Goal: Task Accomplishment & Management: Manage account settings

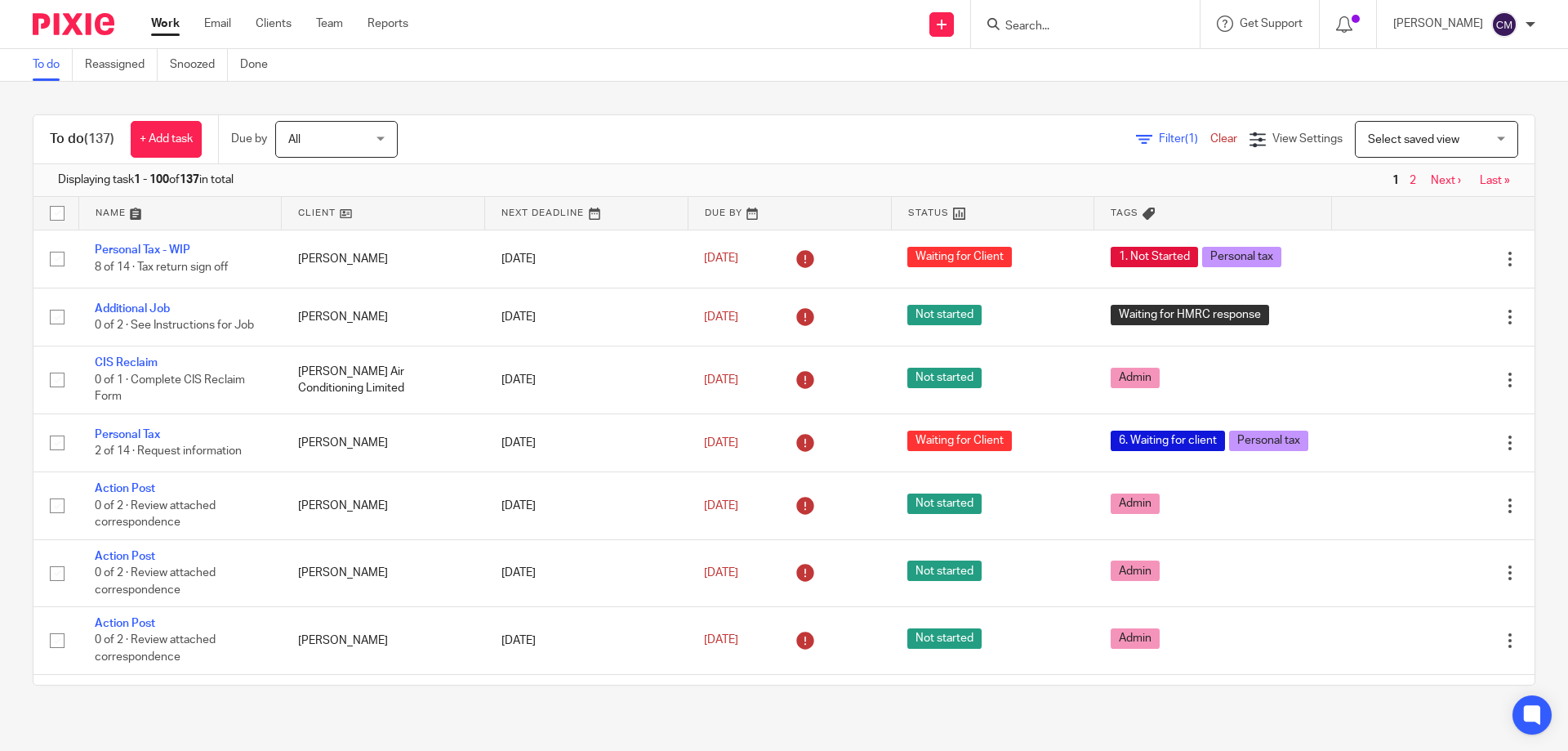
click at [1087, 14] on form at bounding box center [1091, 24] width 174 height 21
click at [1079, 26] on input "Search" at bounding box center [1077, 27] width 147 height 15
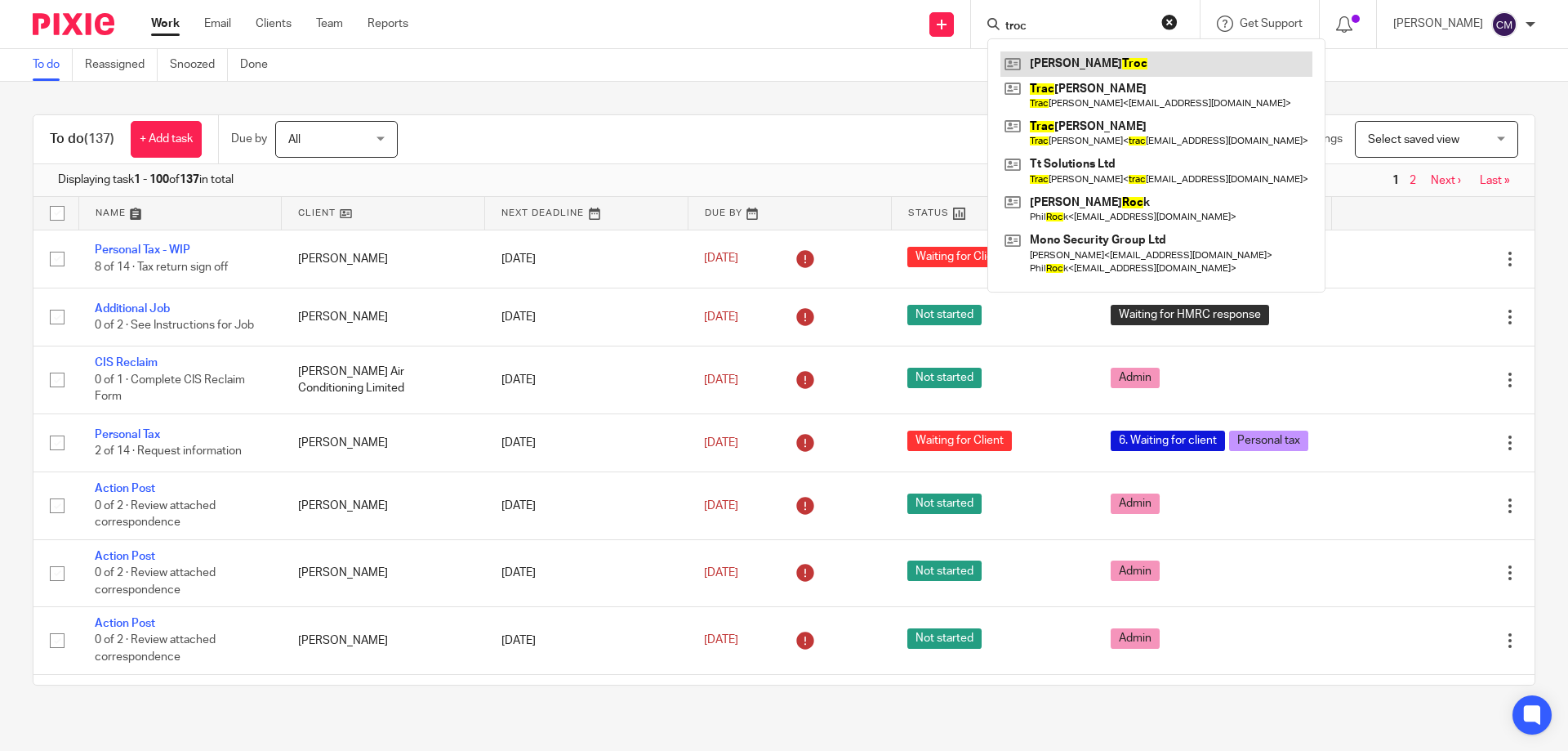
type input "troc"
click at [1178, 56] on link at bounding box center [1157, 64] width 312 height 25
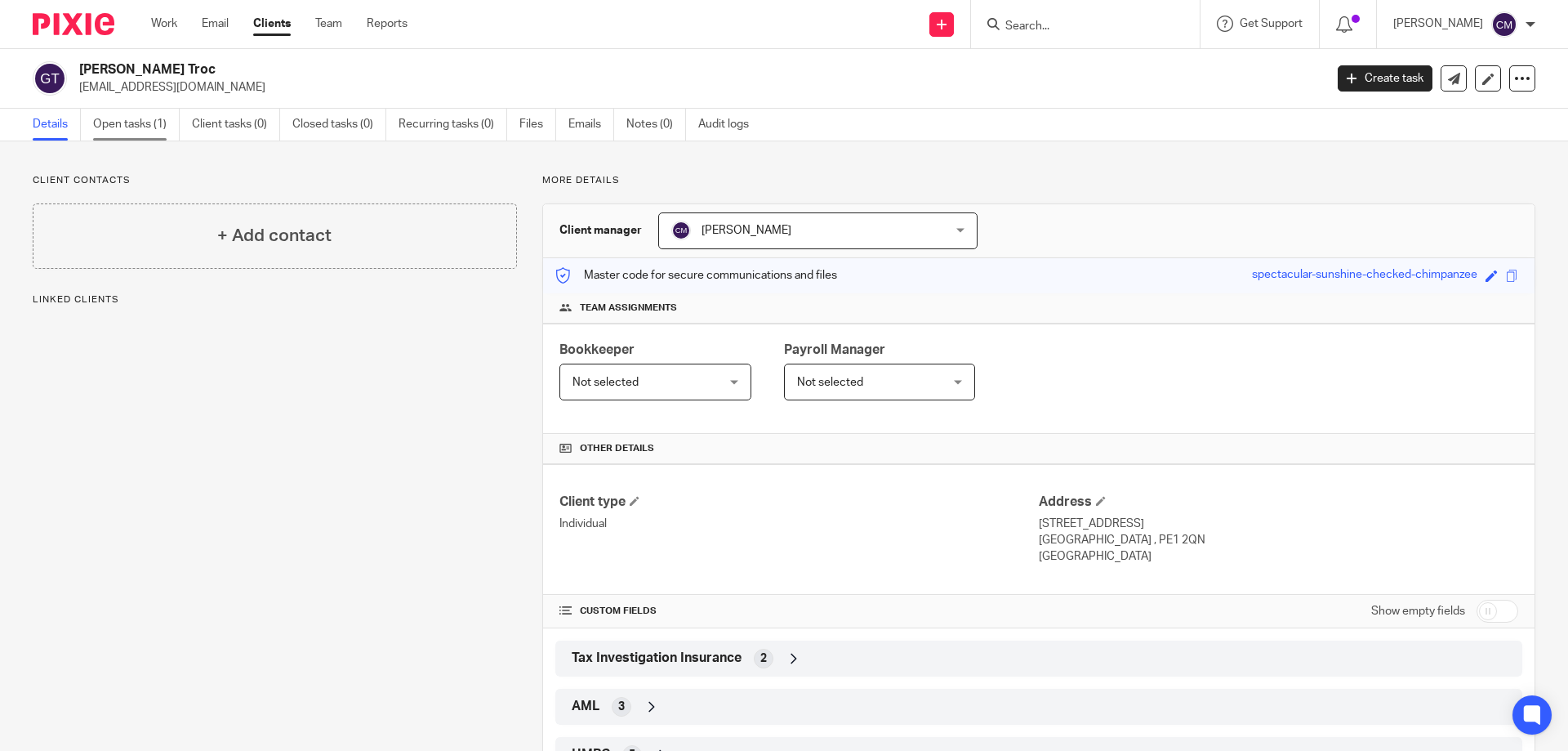
click at [156, 126] on link "Open tasks (1)" at bounding box center [136, 124] width 86 height 32
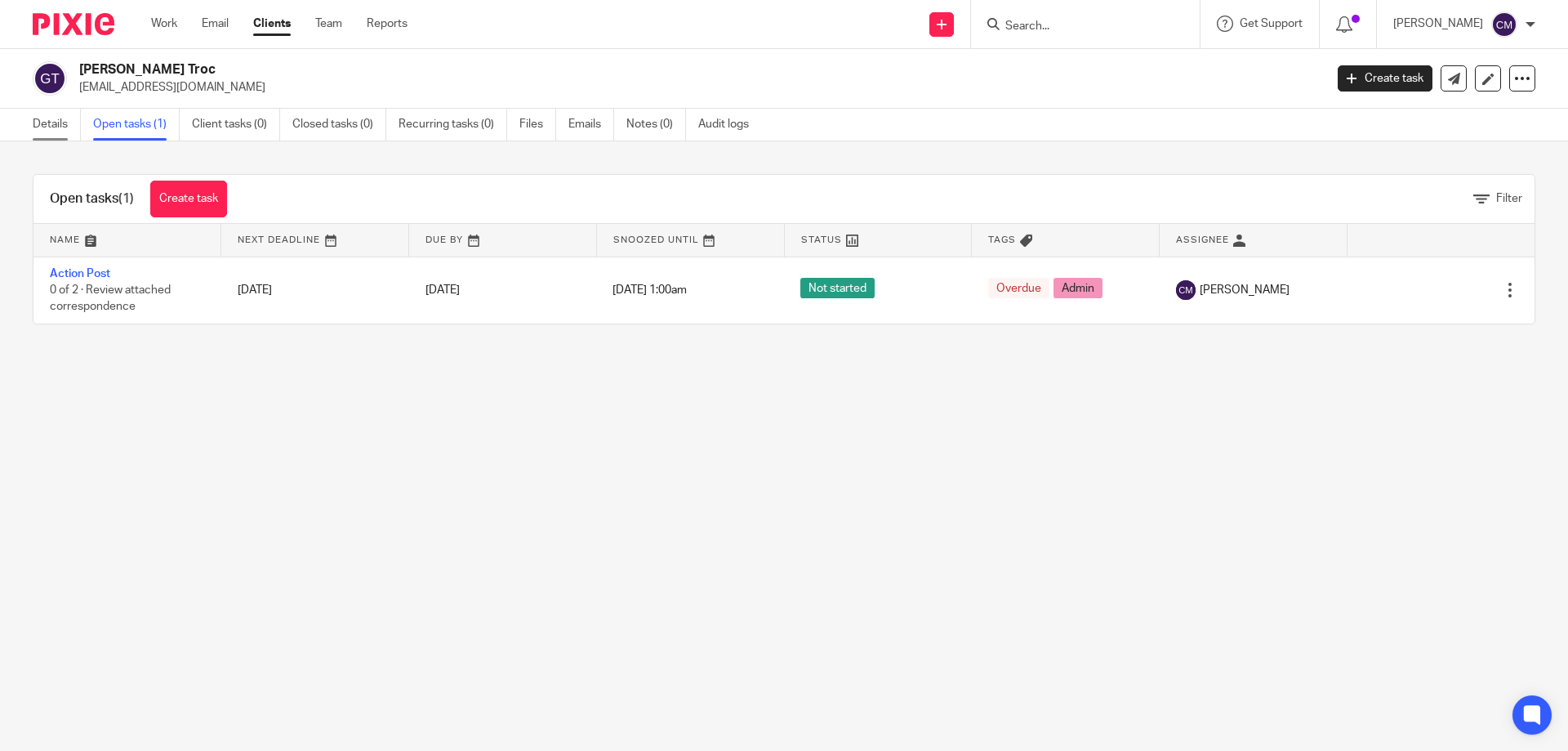
click at [48, 126] on link "Details" at bounding box center [56, 124] width 48 height 32
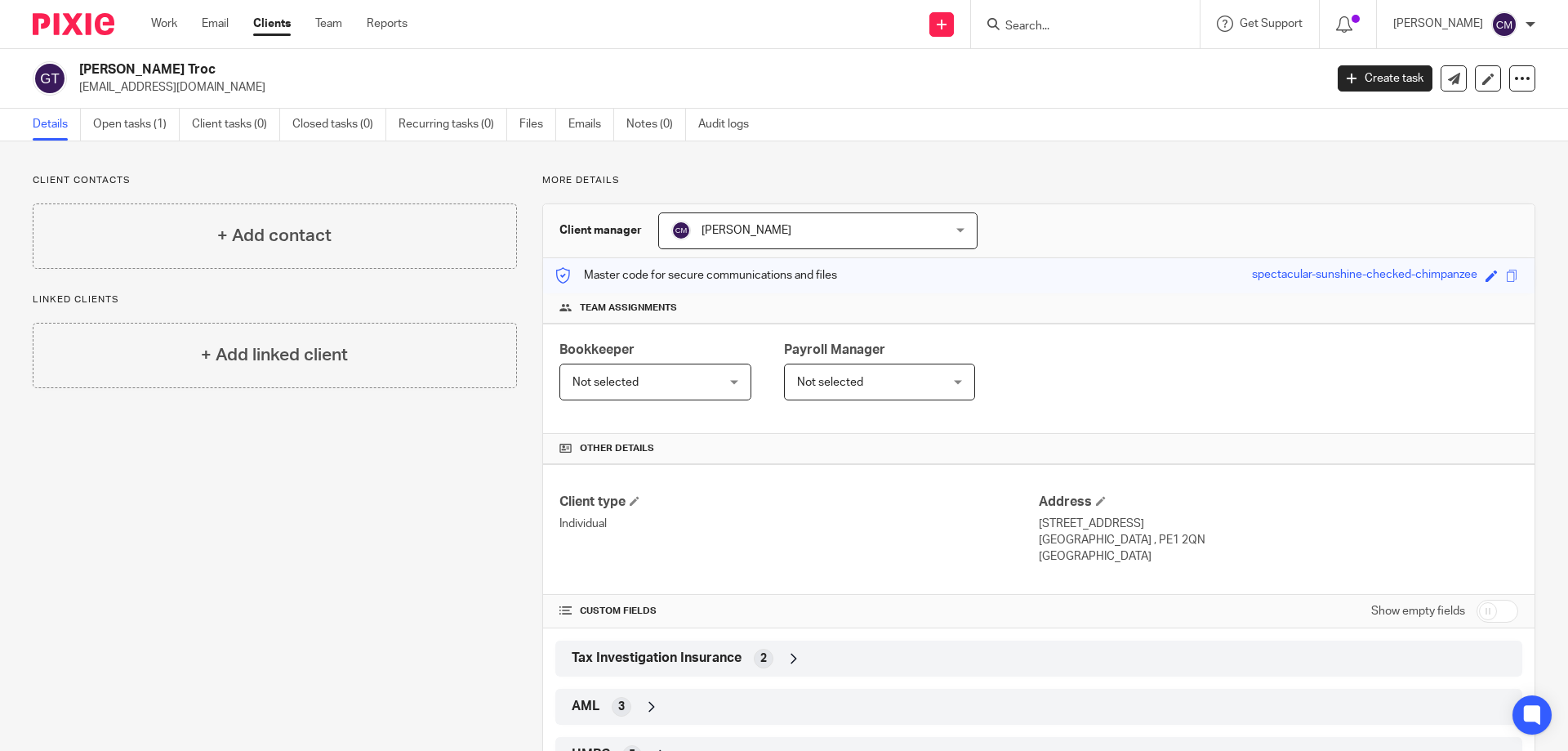
click at [1043, 22] on input "Search" at bounding box center [1077, 27] width 147 height 15
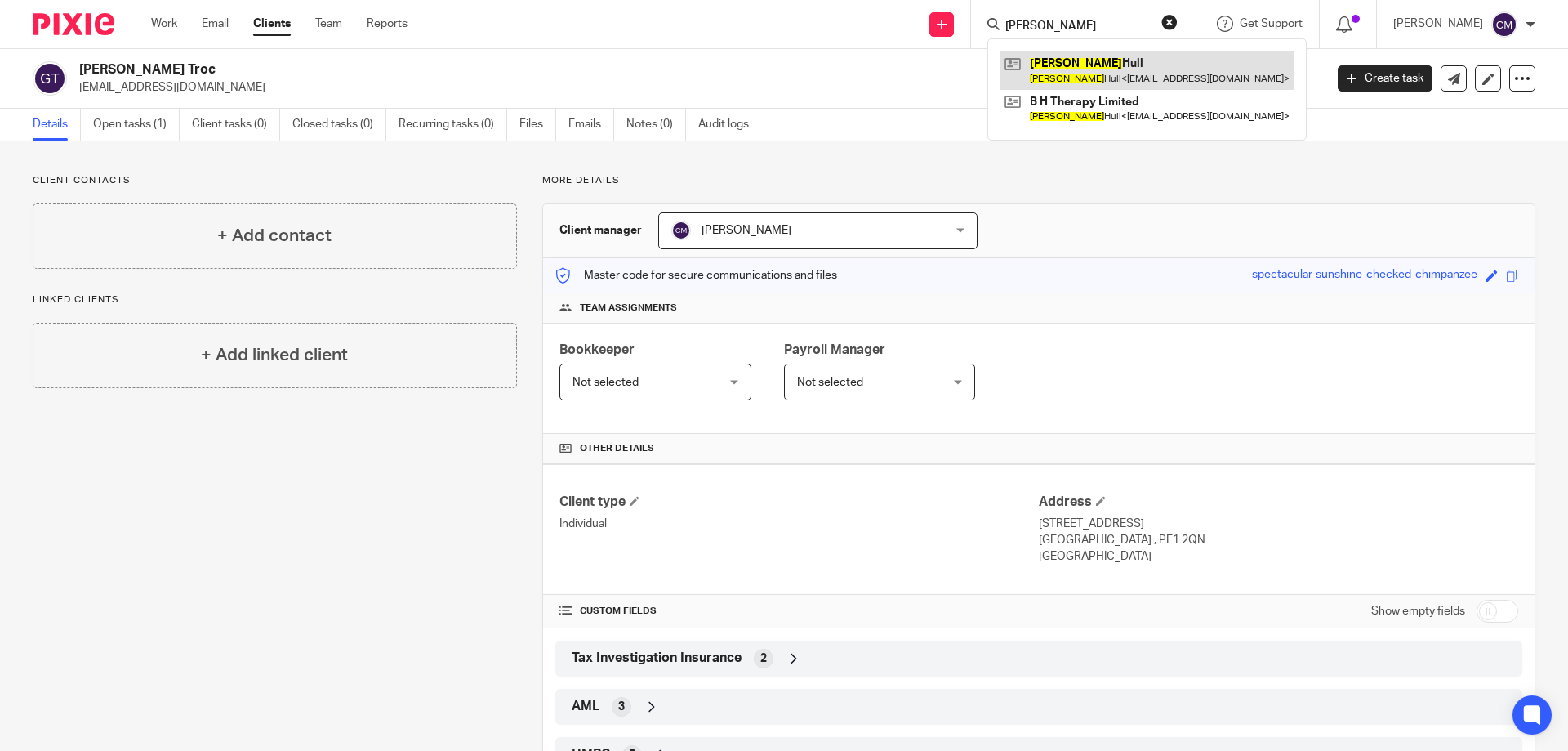
type input "bradley"
click at [1088, 67] on link at bounding box center [1147, 70] width 293 height 37
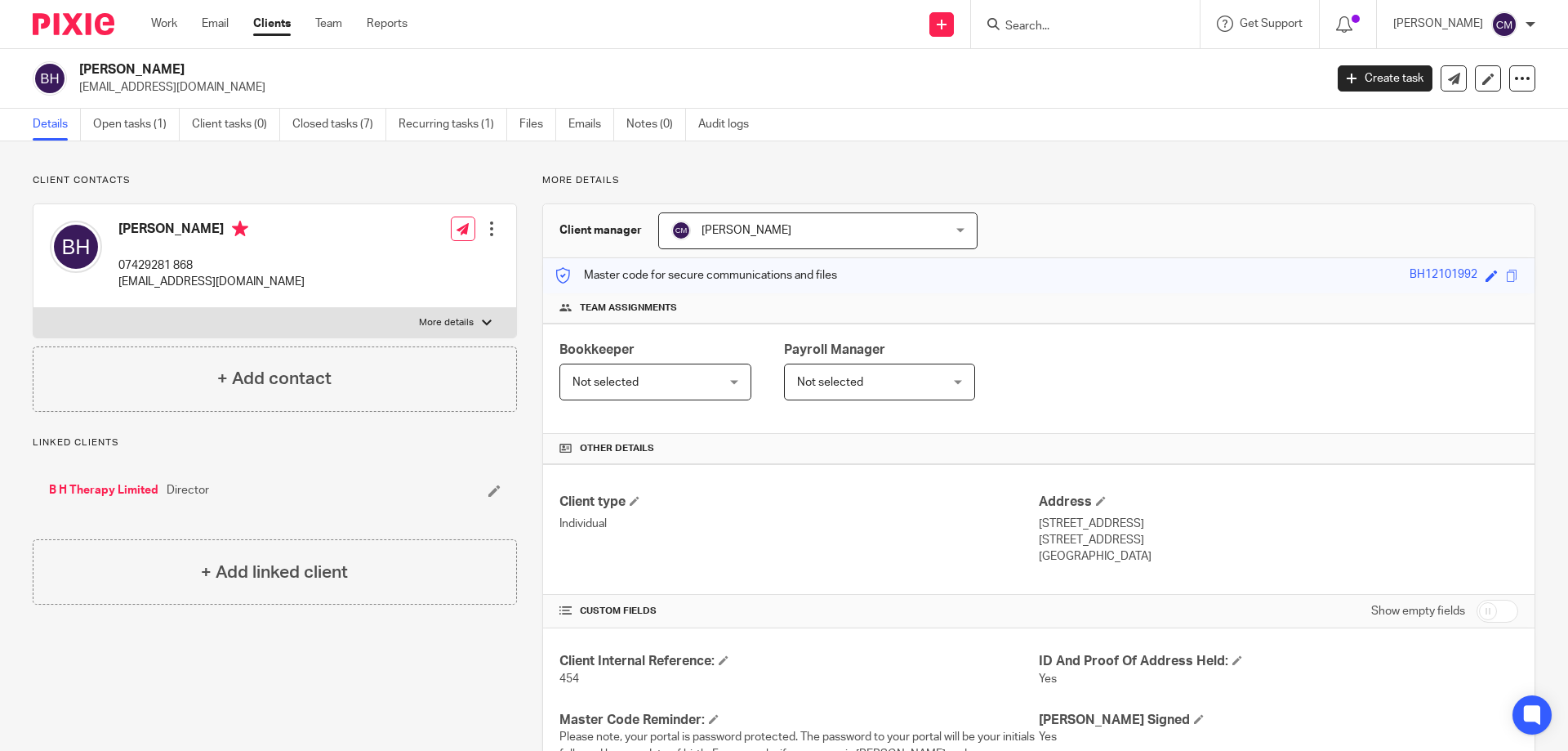
click at [101, 493] on link "B H Therapy Limited" at bounding box center [104, 490] width 110 height 17
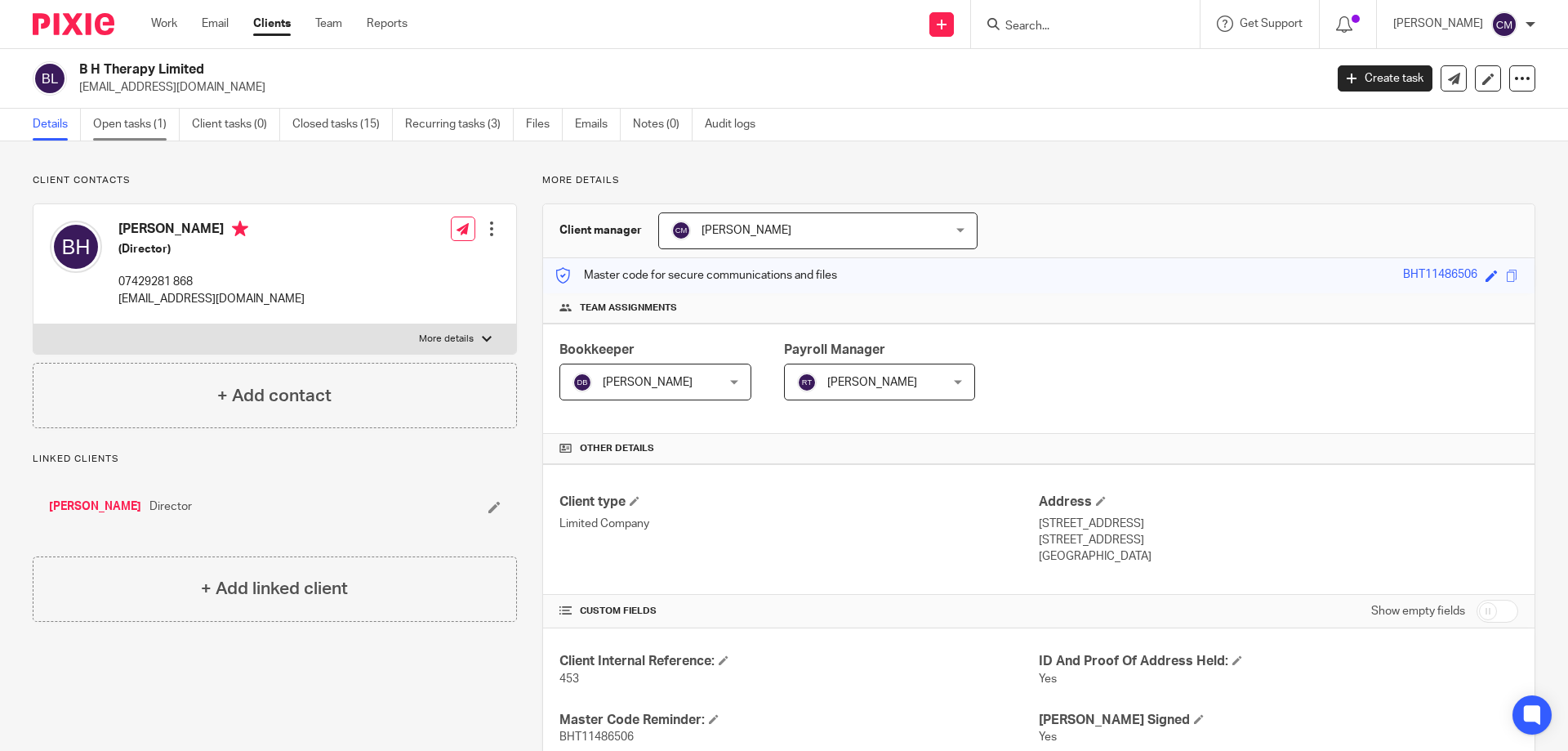
click at [146, 115] on link "Open tasks (1)" at bounding box center [136, 124] width 86 height 32
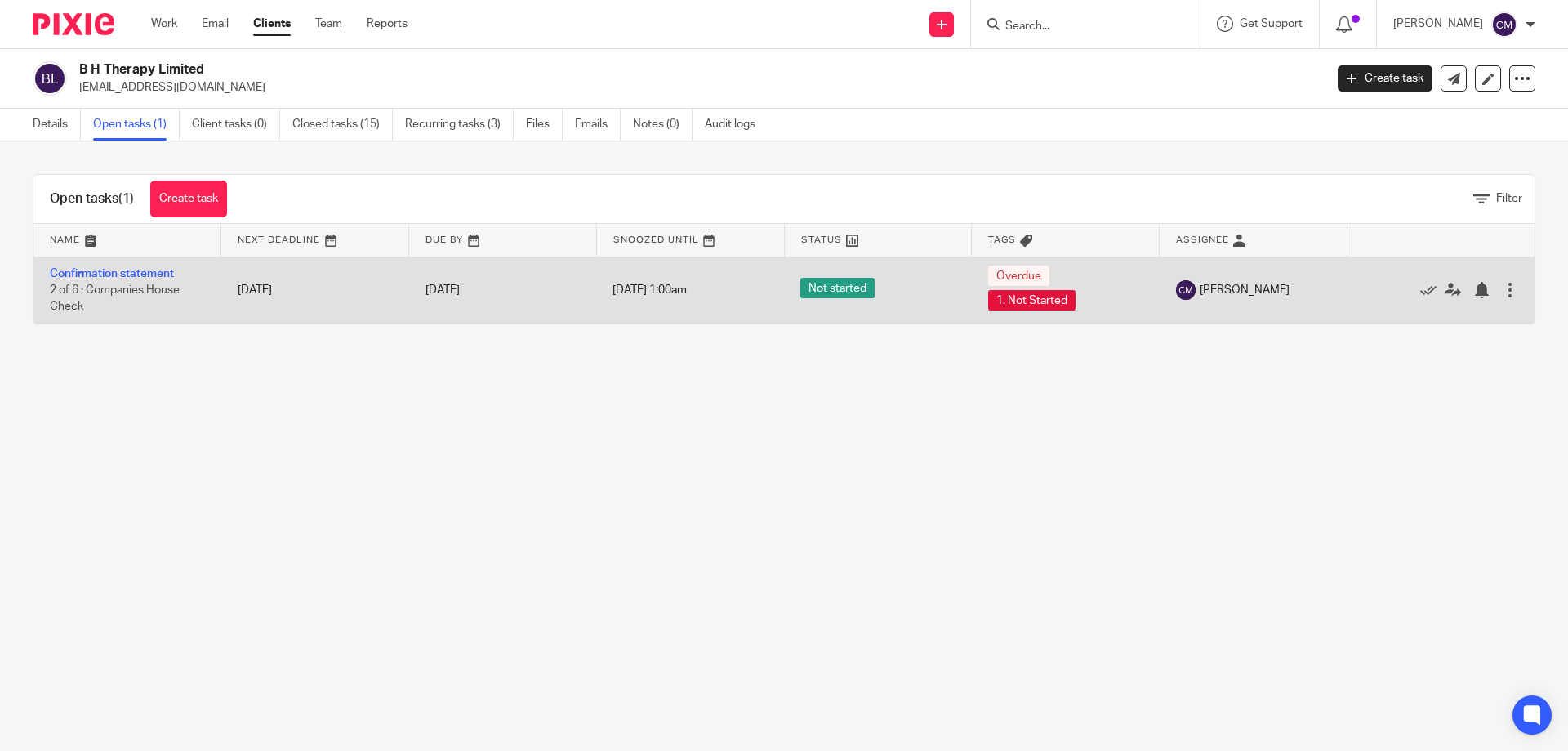
click at [121, 265] on td "Confirmation statement 2 of 6 · Companies House Check" at bounding box center [127, 290] width 187 height 67
click at [121, 266] on td "Confirmation statement 2 of 6 · Companies House Check" at bounding box center [127, 290] width 187 height 67
click at [121, 271] on link "Confirmation statement" at bounding box center [112, 274] width 124 height 12
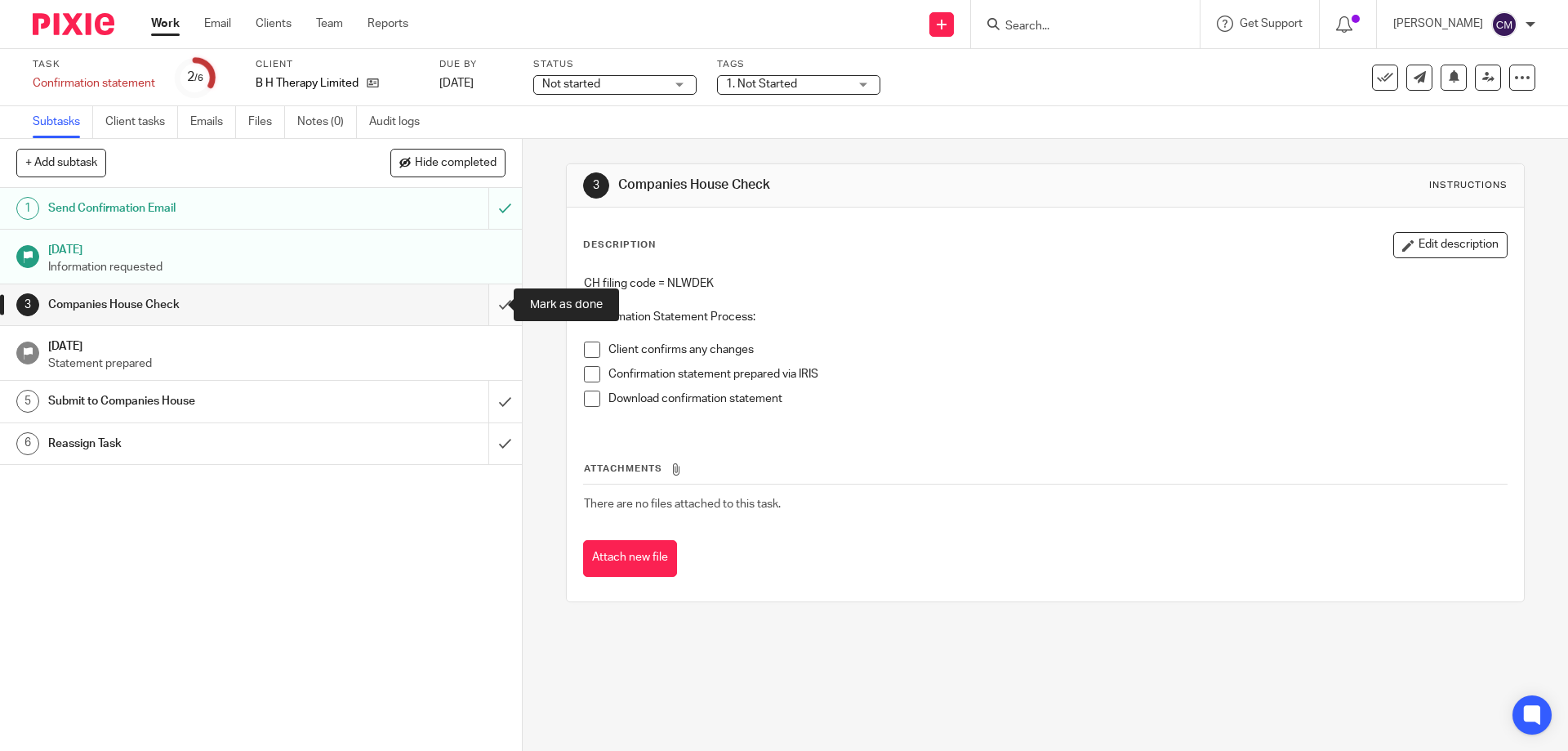
click at [490, 305] on input "submit" at bounding box center [261, 305] width 522 height 41
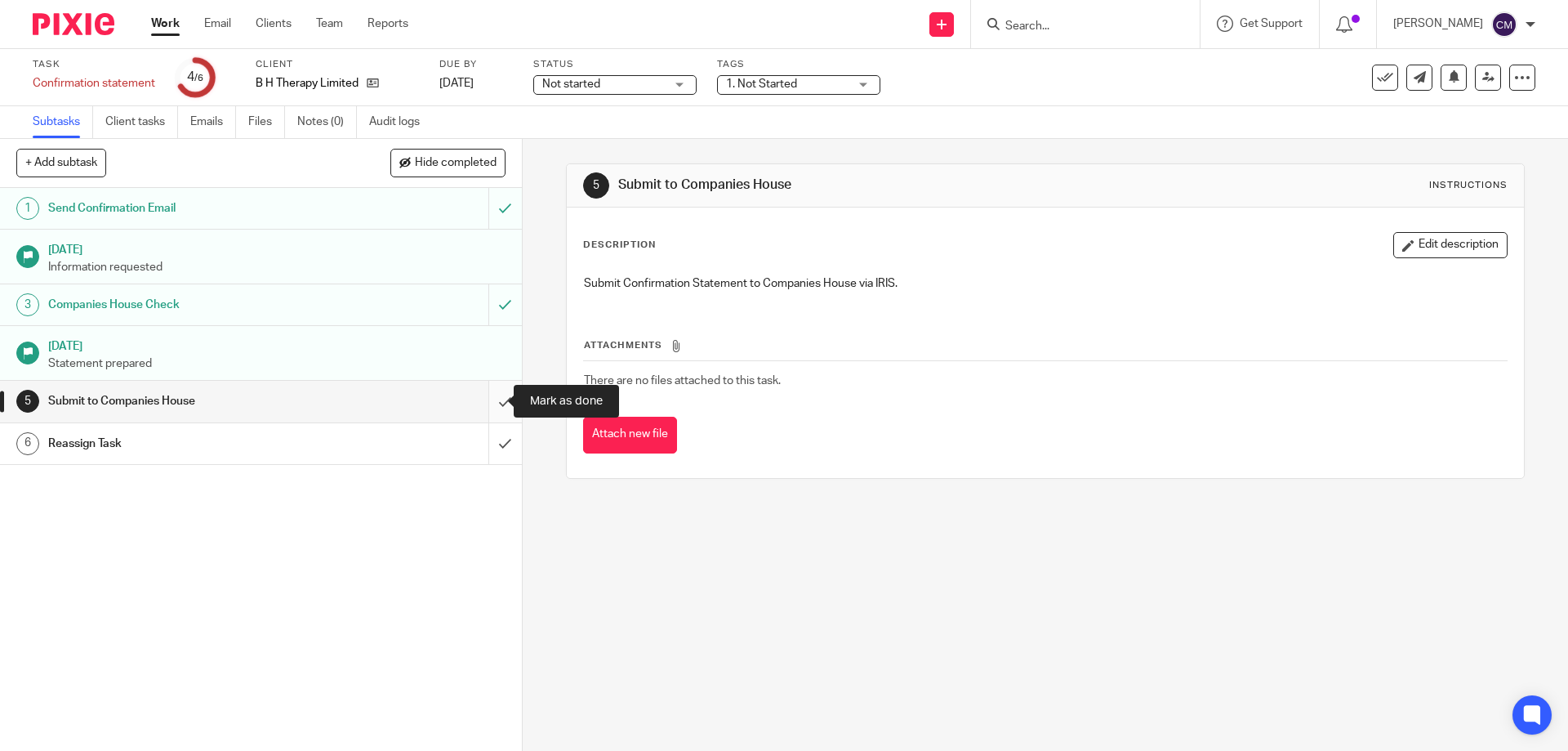
click at [485, 395] on input "submit" at bounding box center [261, 401] width 522 height 41
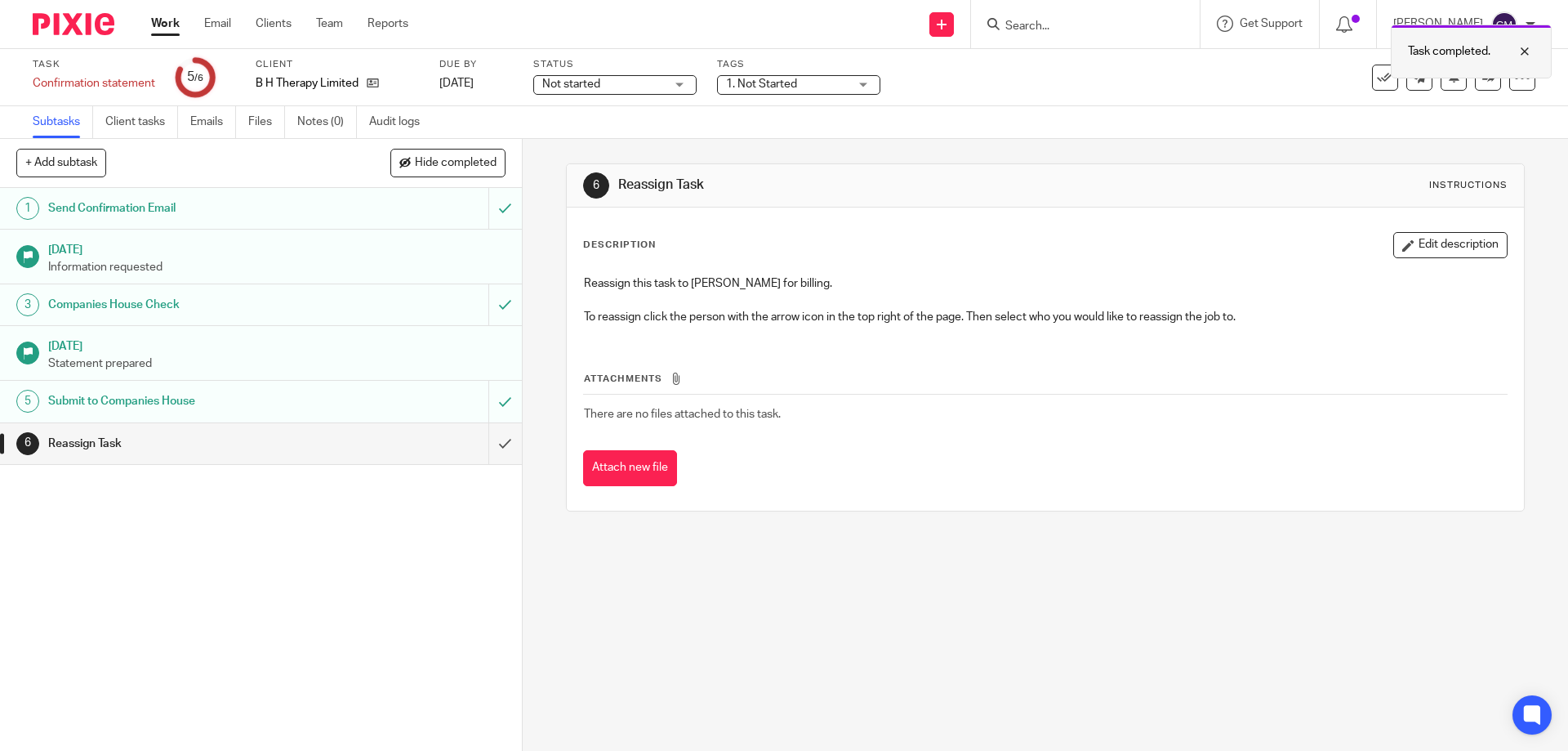
click at [1391, 77] on div at bounding box center [1391, 76] width 0 height 2
click at [1482, 78] on icon at bounding box center [1488, 77] width 12 height 12
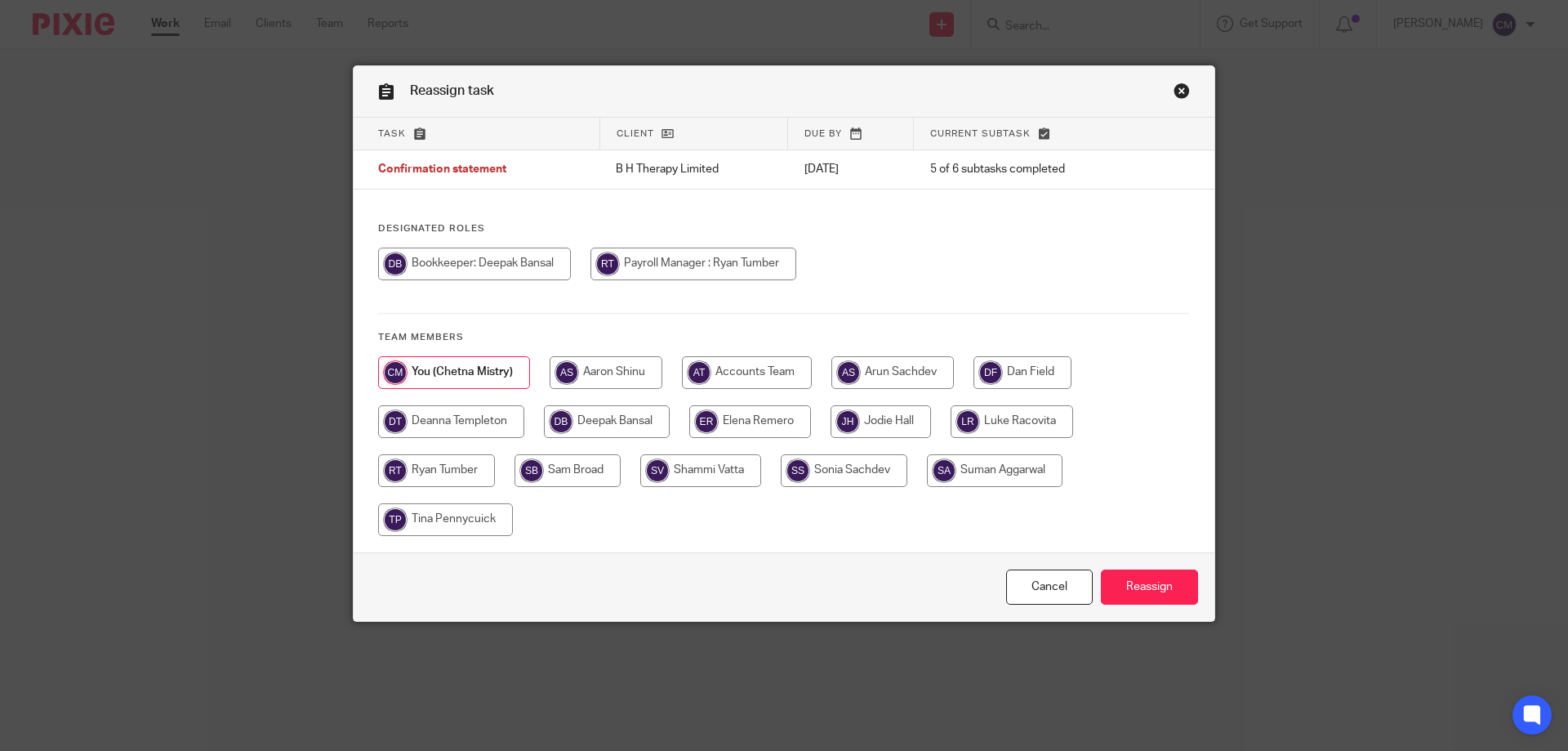
click at [450, 415] on input "radio" at bounding box center [451, 421] width 146 height 32
radio input "true"
click at [1175, 591] on input "Reassign" at bounding box center [1149, 587] width 97 height 35
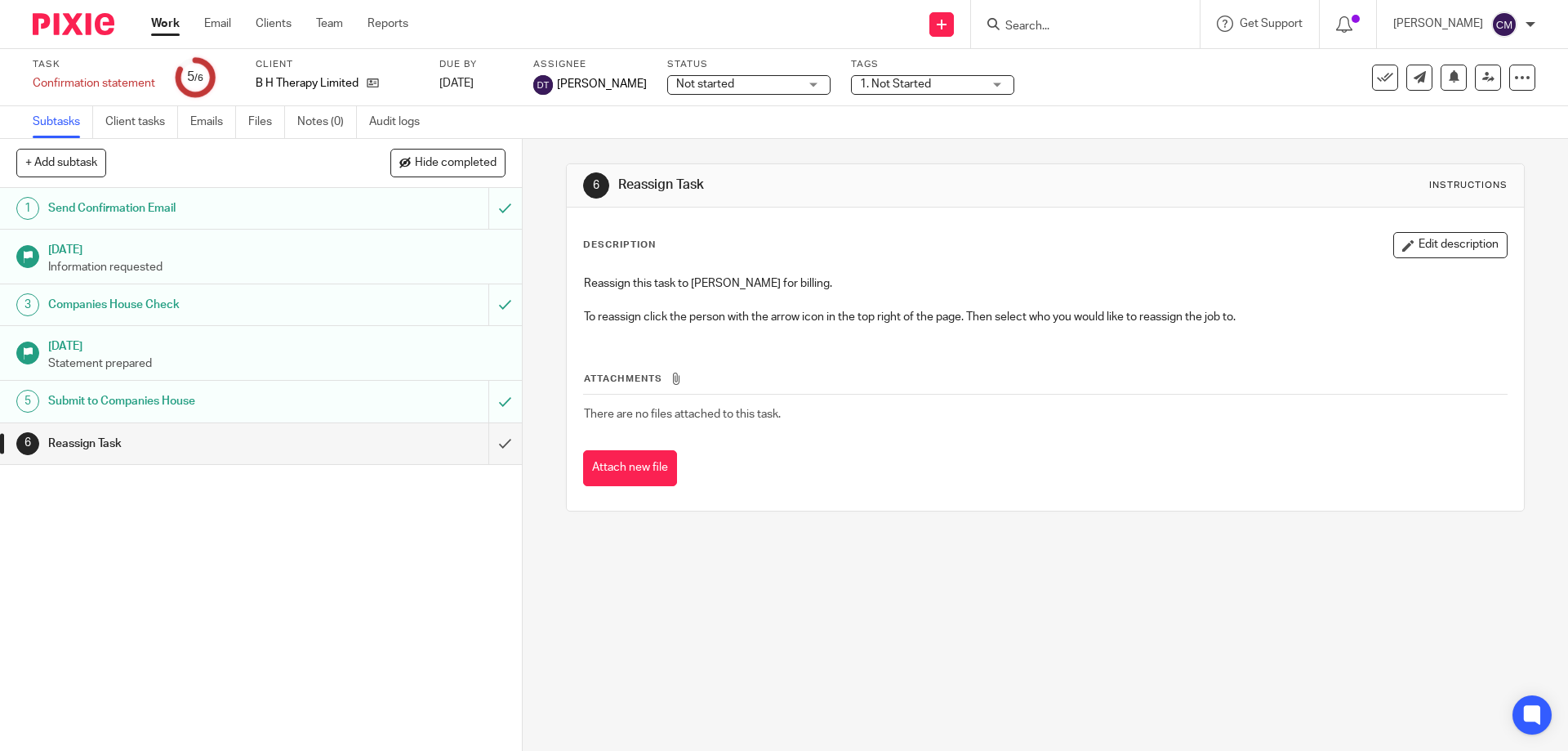
click at [97, 22] on img at bounding box center [73, 24] width 81 height 22
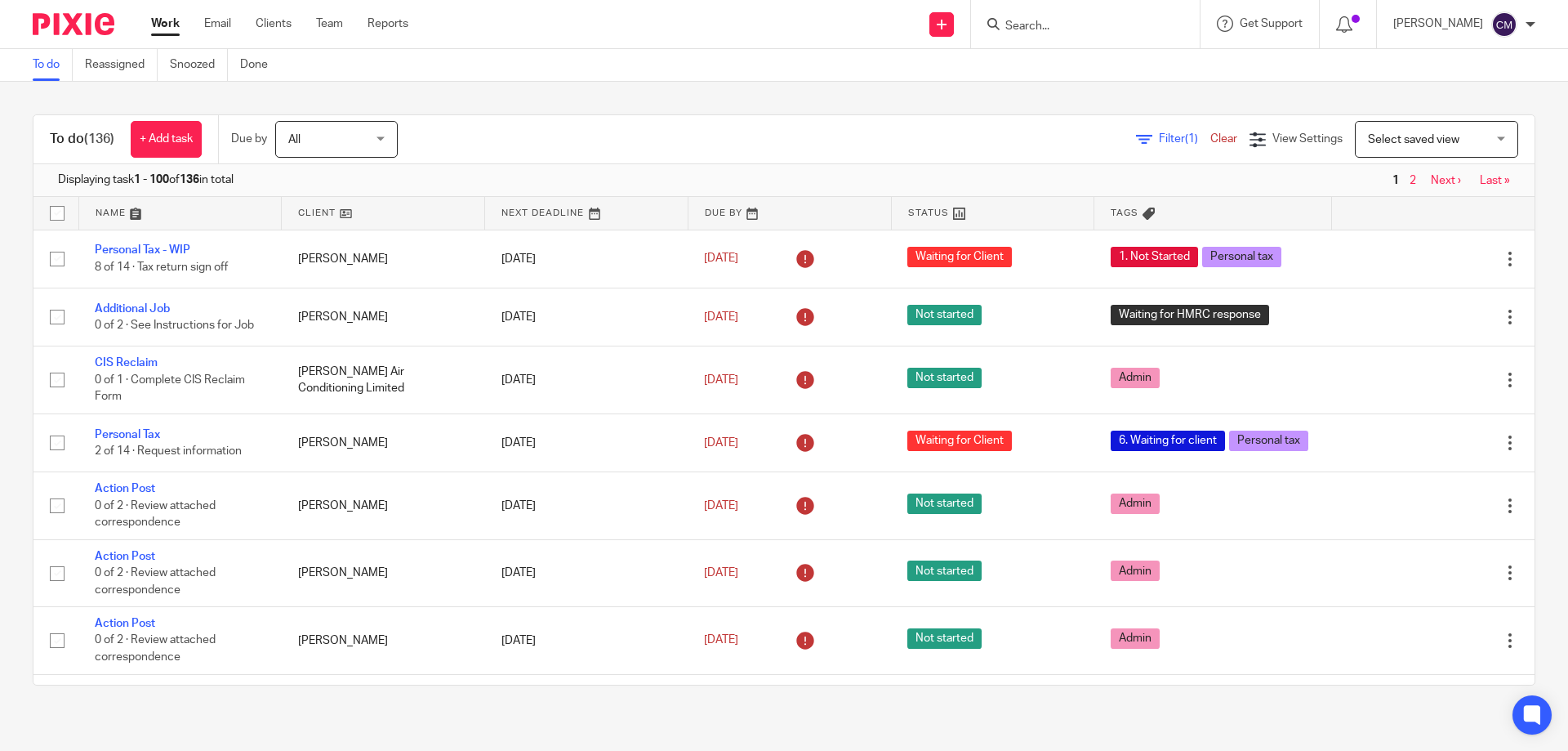
click at [1159, 134] on span "Filter (1)" at bounding box center [1185, 139] width 51 height 12
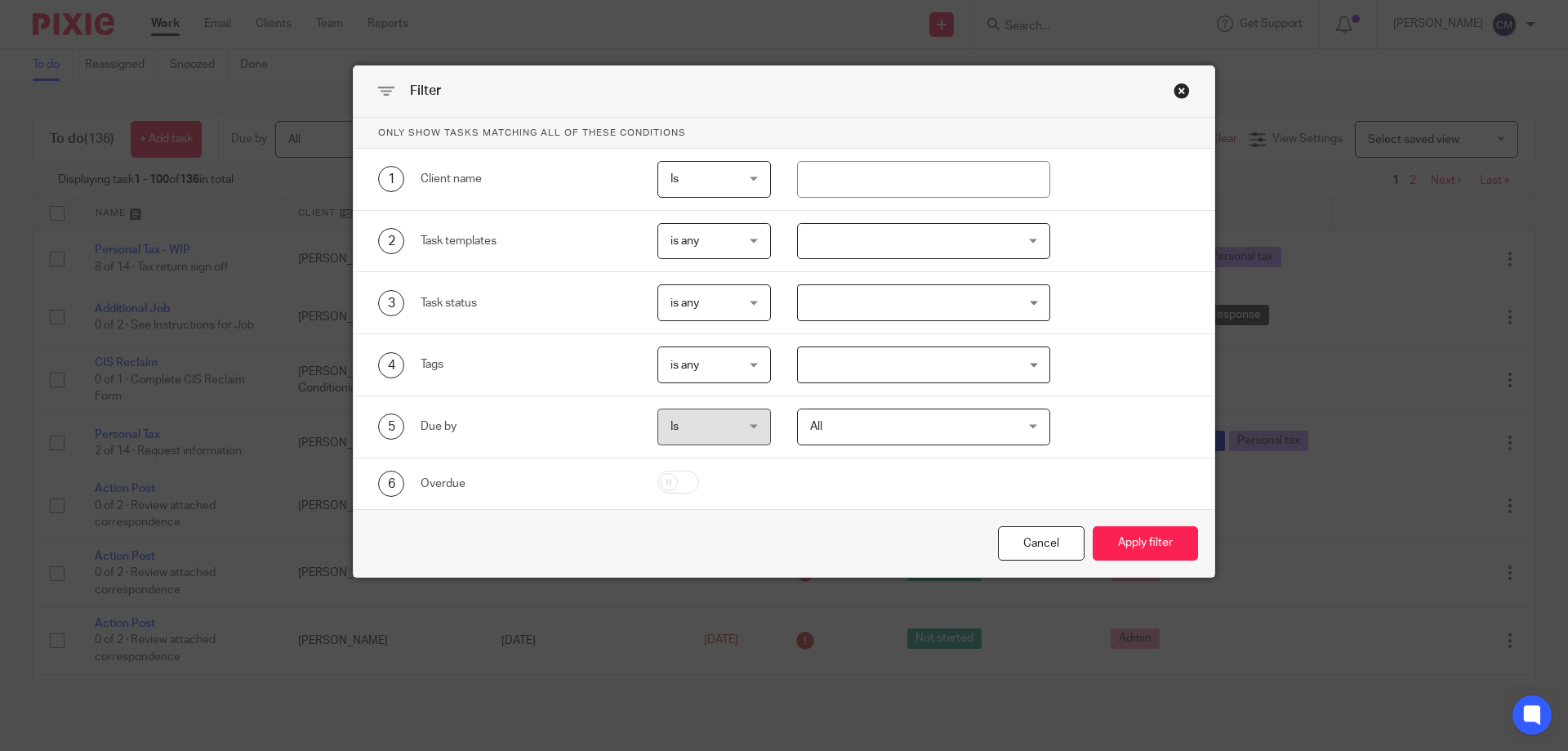
click at [963, 234] on div at bounding box center [924, 241] width 254 height 37
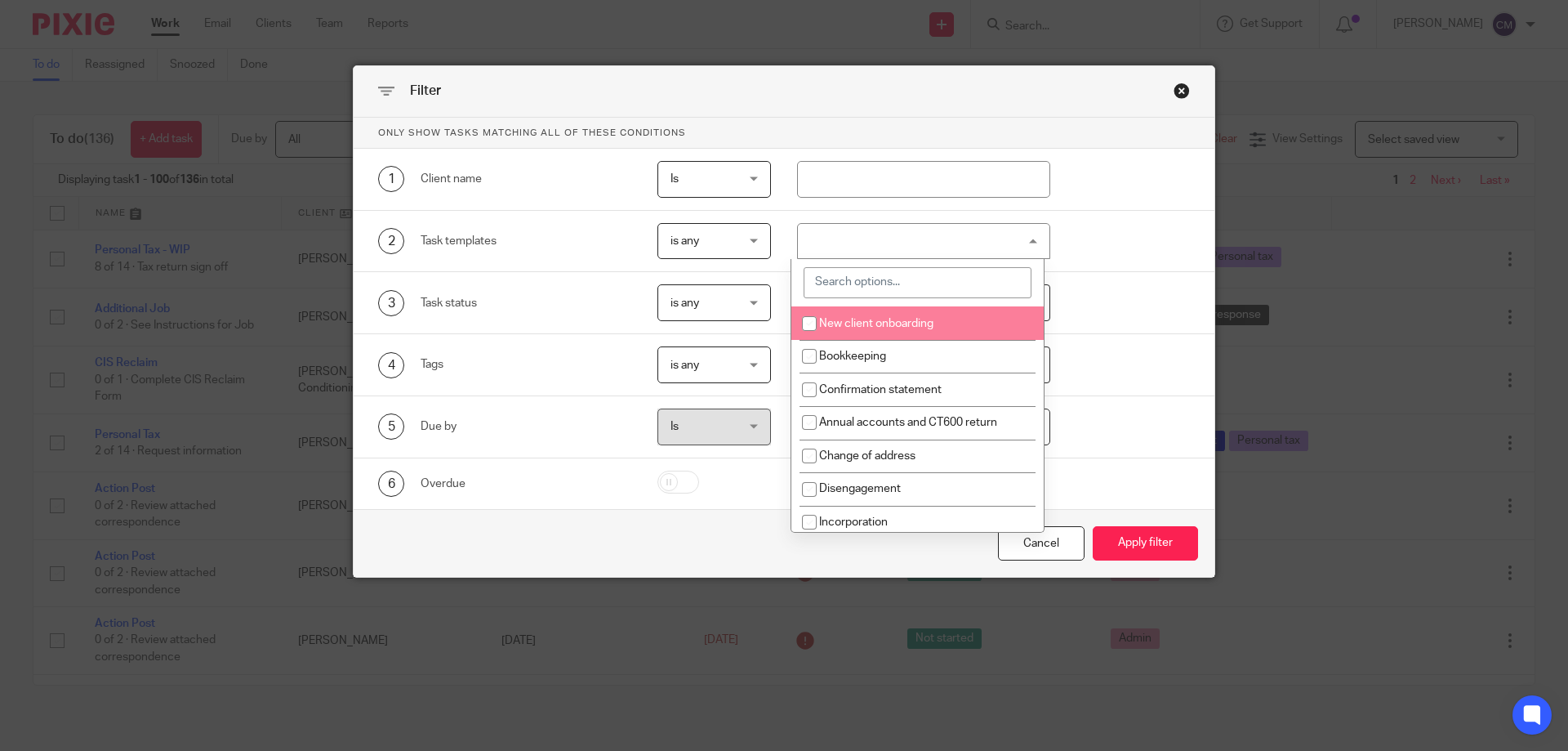
click at [1016, 99] on div "Filter" at bounding box center [783, 92] width 860 height 51
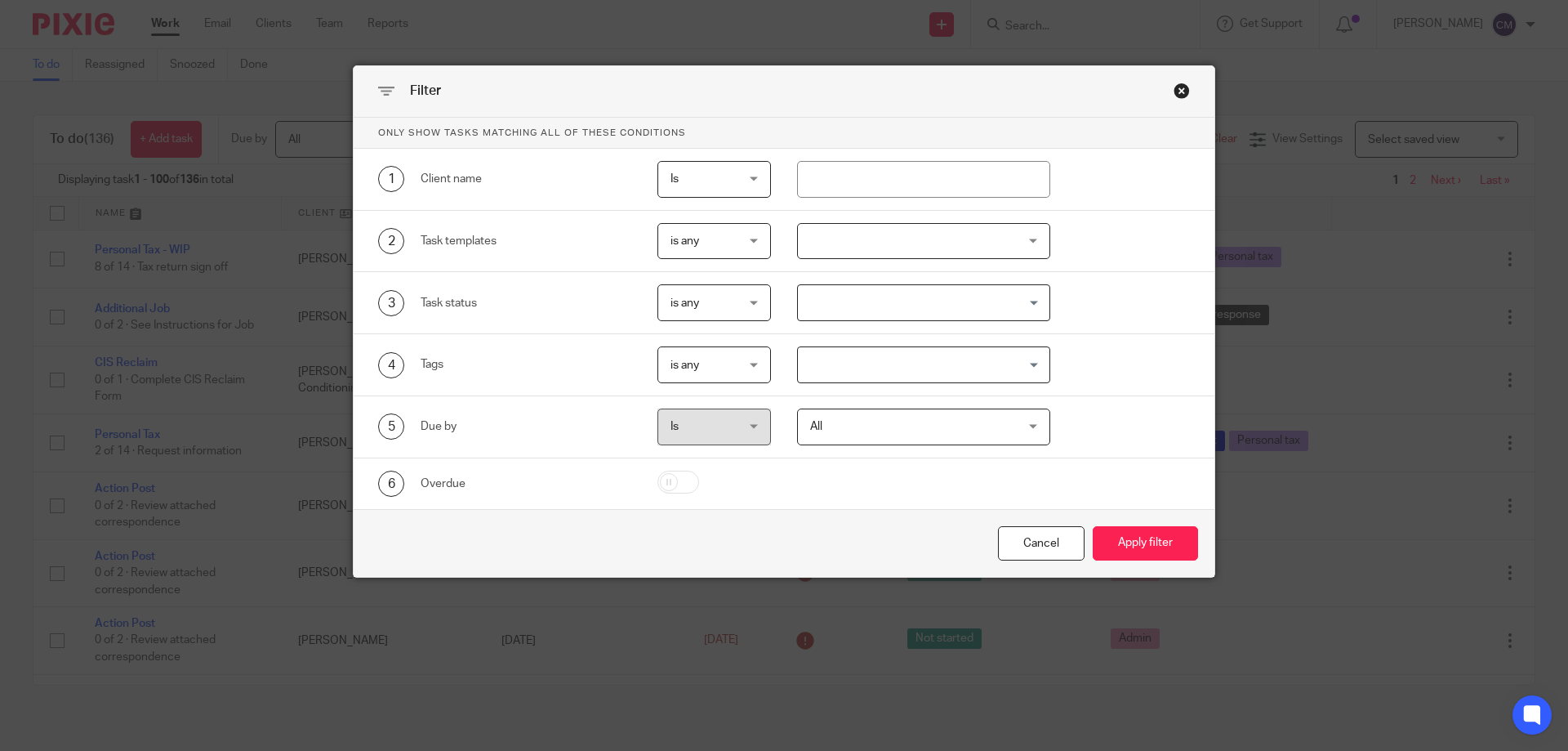
click at [979, 249] on div at bounding box center [924, 241] width 254 height 37
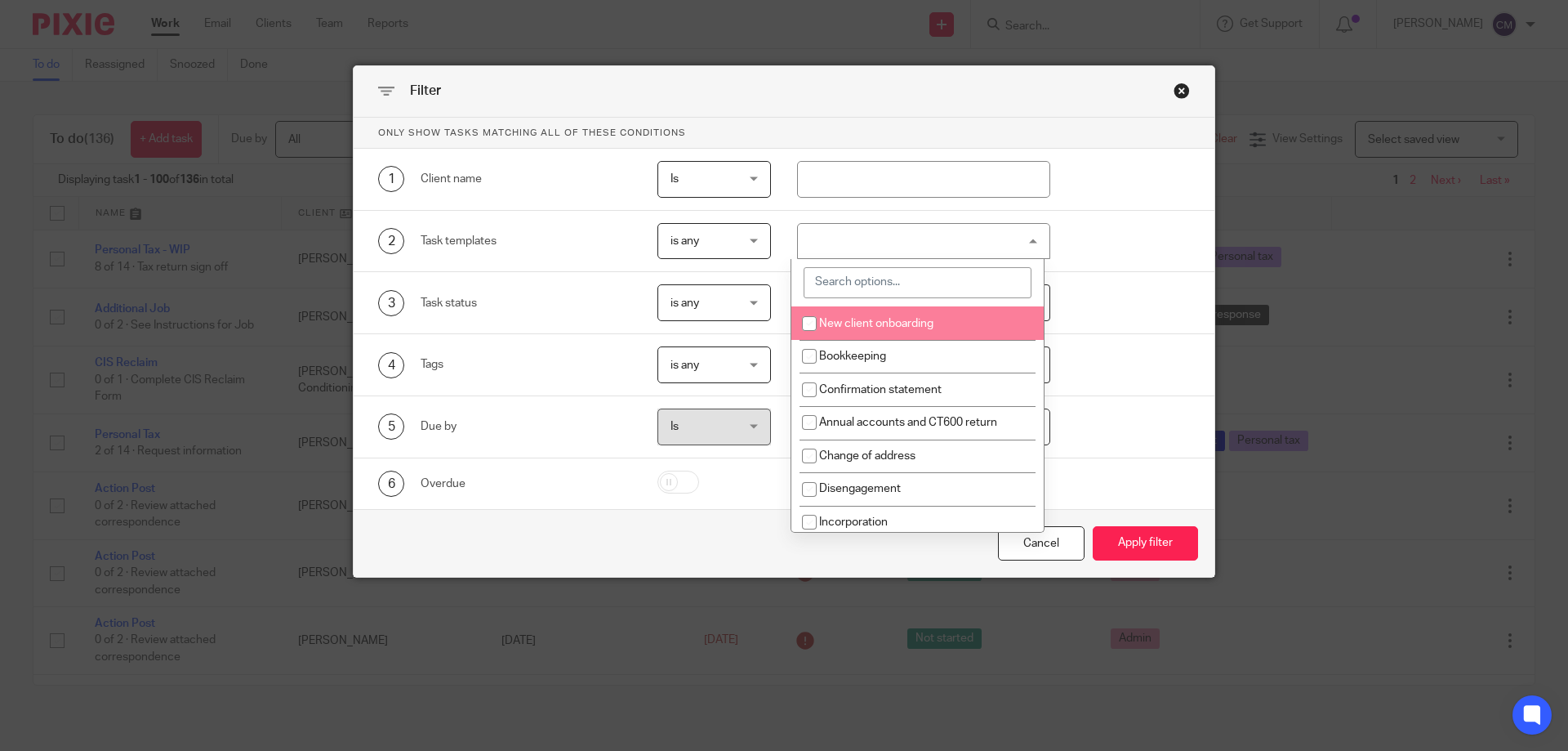
click at [920, 285] on input "search" at bounding box center [918, 282] width 228 height 31
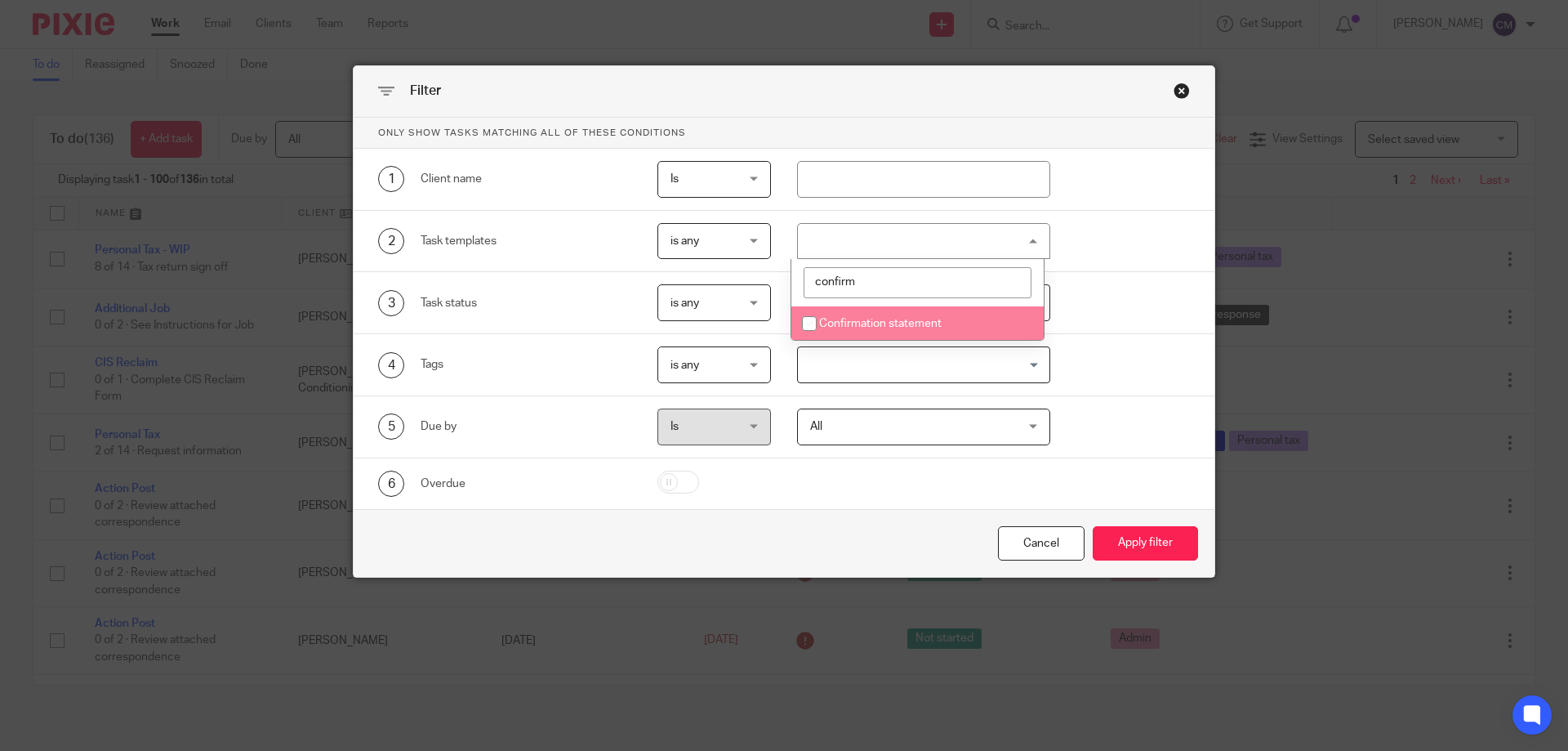
type input "confirm"
click at [931, 323] on span "Confirmation statement" at bounding box center [880, 324] width 123 height 12
checkbox input "true"
click at [1171, 524] on div "Cancel Apply filter" at bounding box center [783, 543] width 860 height 69
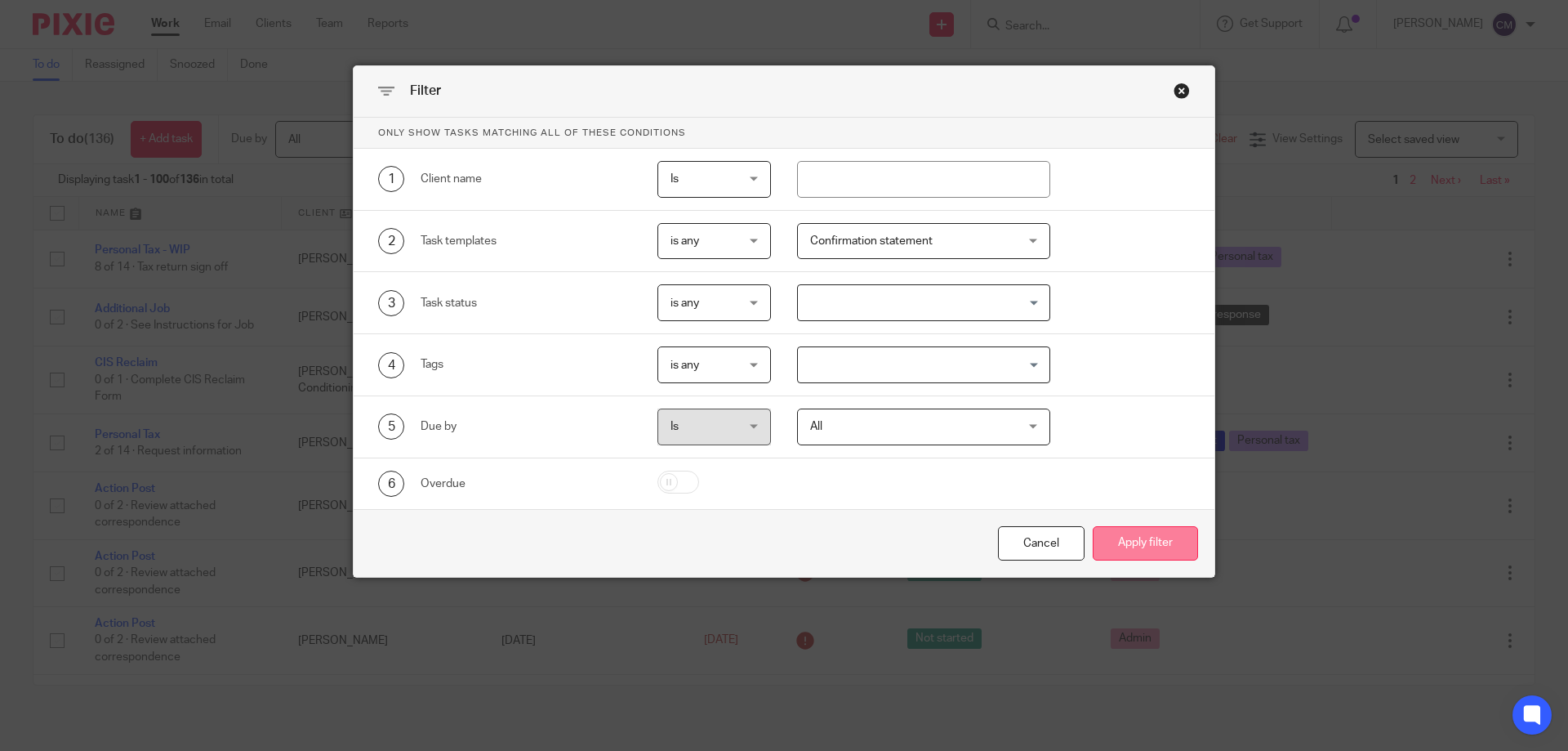
click at [1168, 537] on button "Apply filter" at bounding box center [1145, 544] width 105 height 35
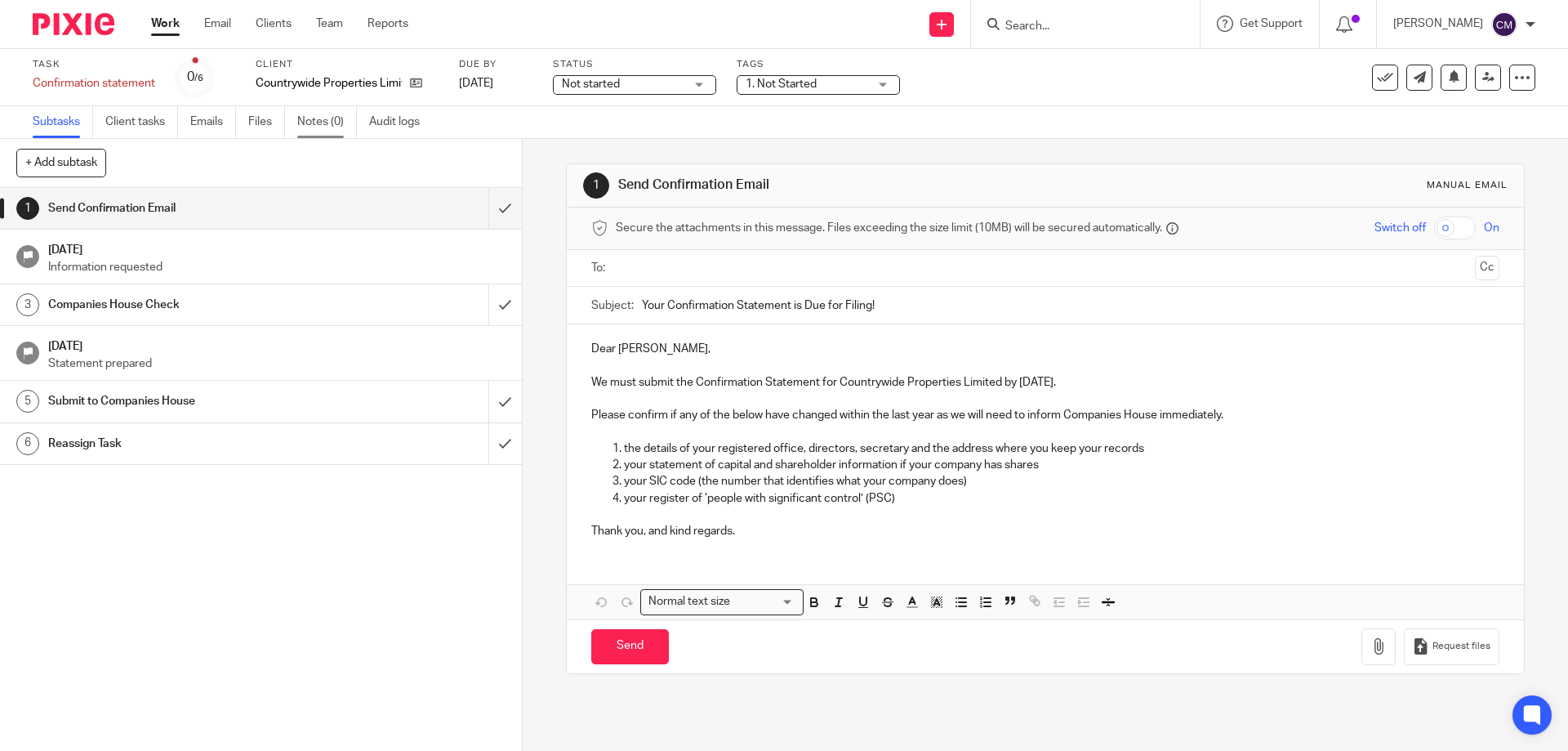
click at [327, 123] on link "Notes (0)" at bounding box center [327, 122] width 60 height 32
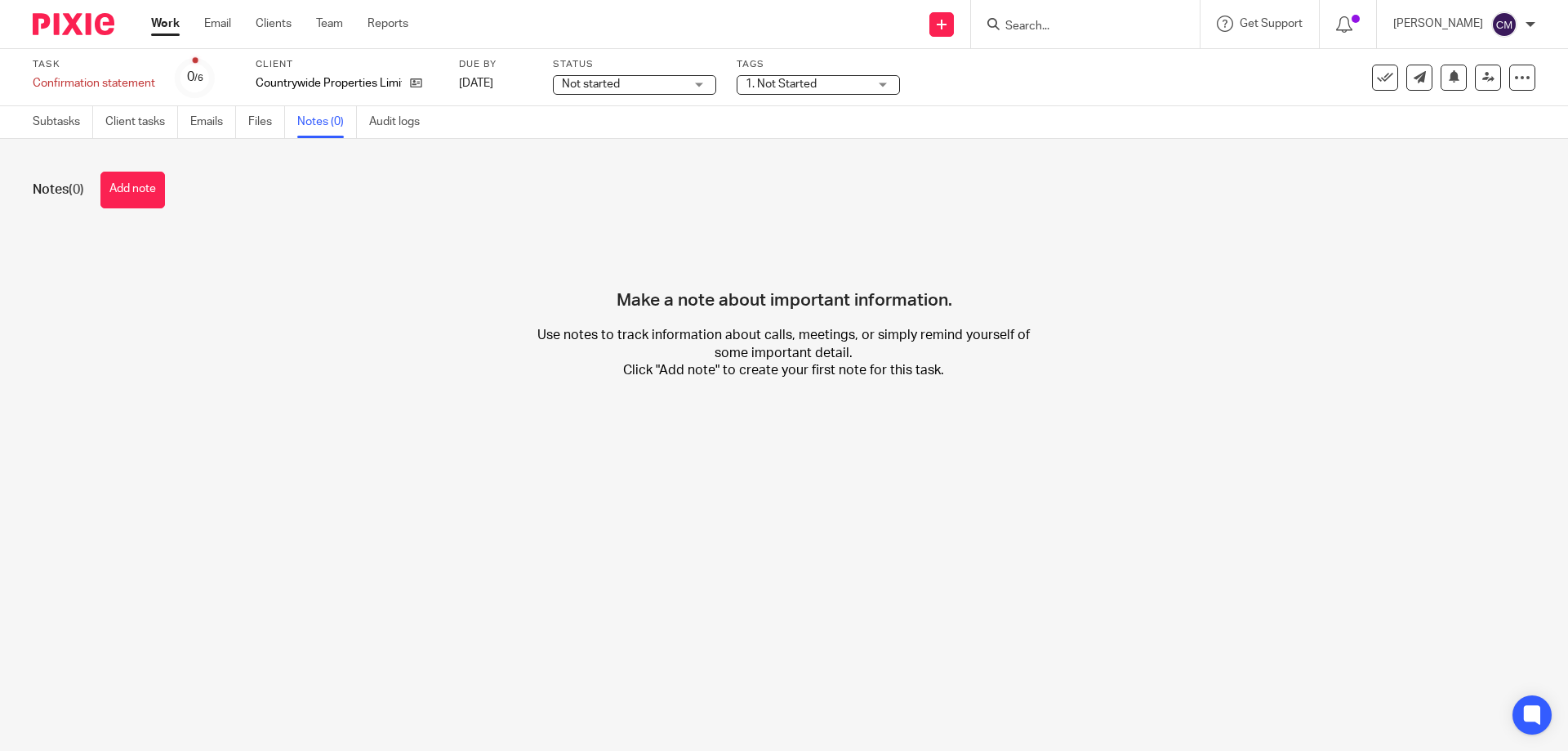
click at [129, 201] on button "Add note" at bounding box center [133, 190] width 65 height 37
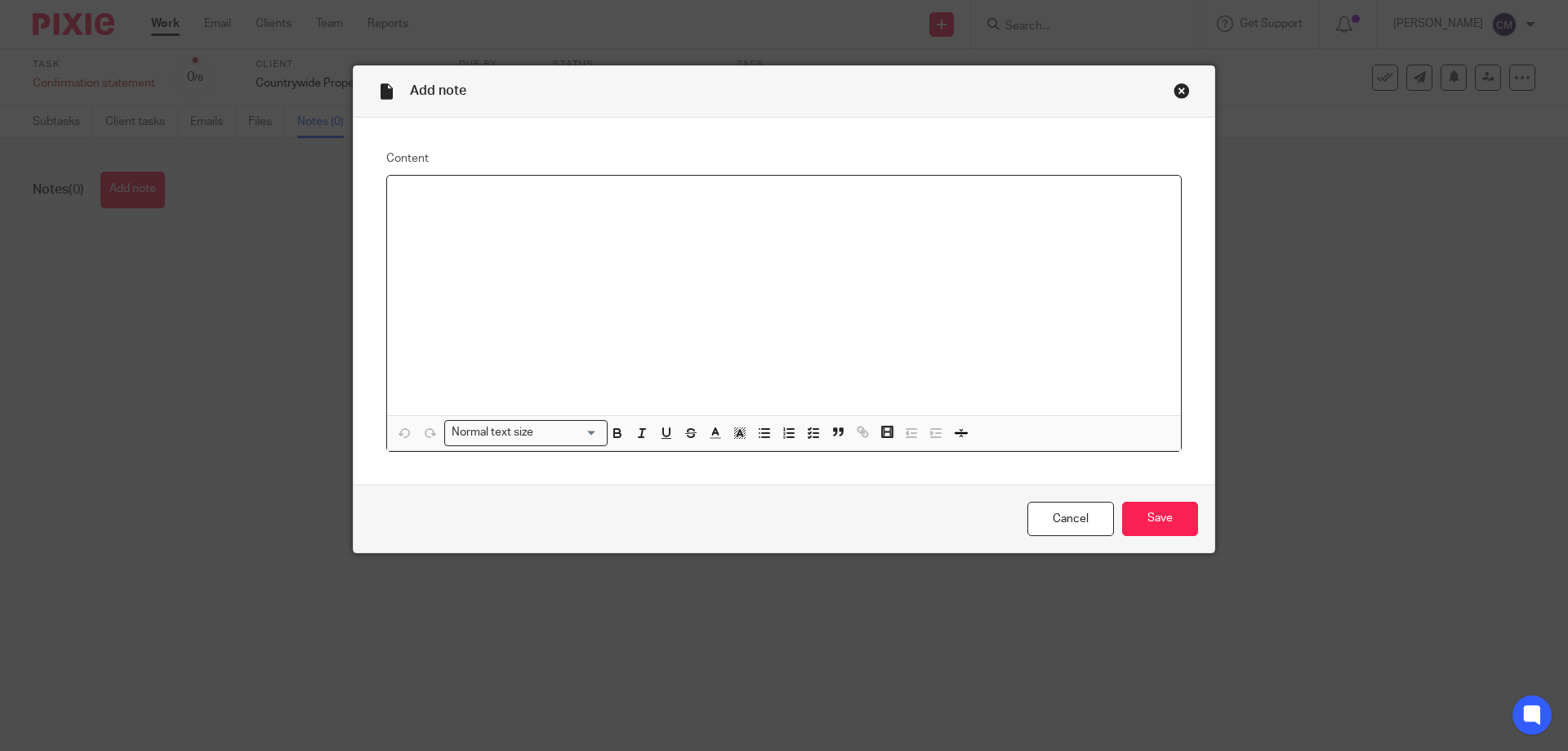
click at [487, 205] on p at bounding box center [783, 197] width 767 height 17
click at [1166, 524] on input "Save" at bounding box center [1160, 519] width 76 height 35
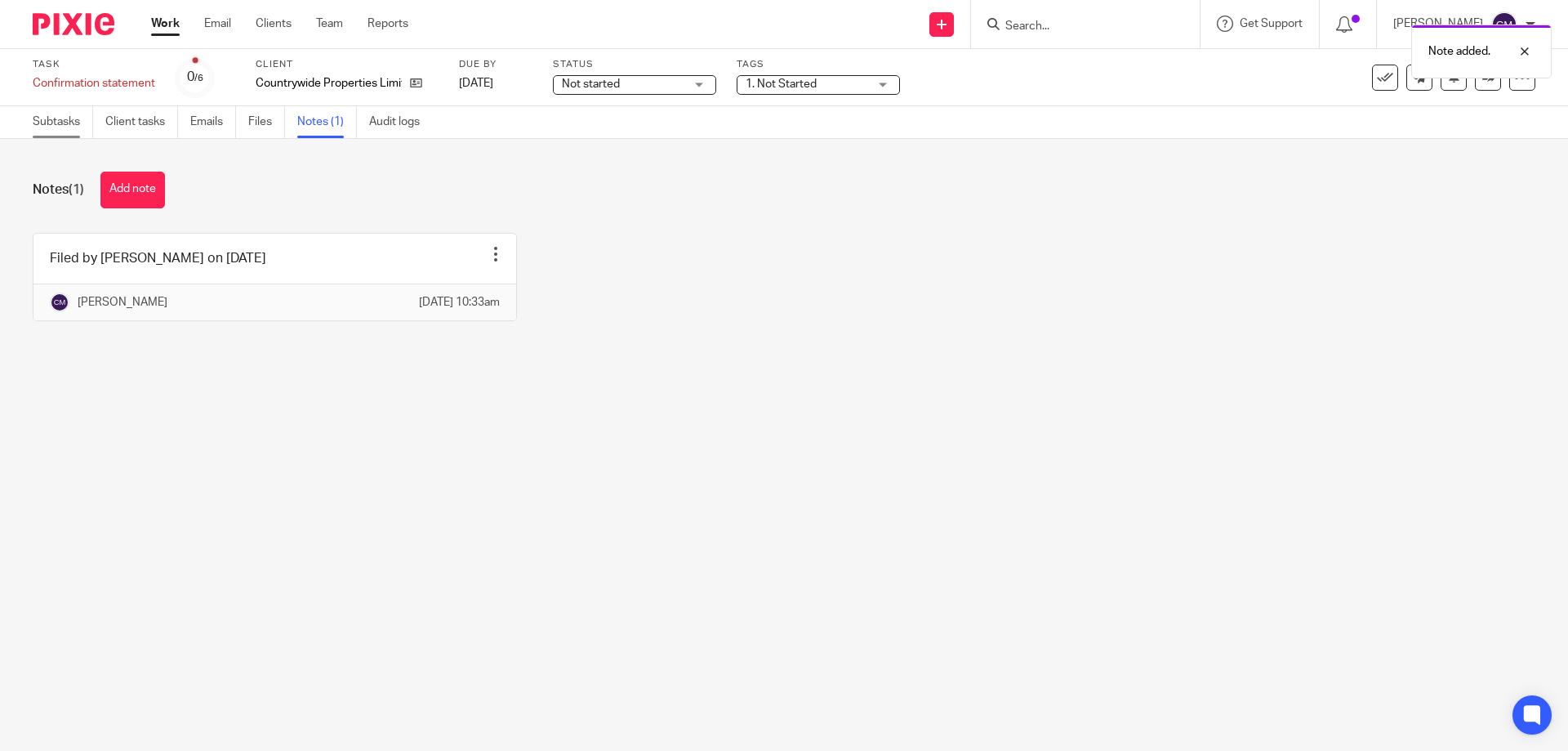
click at [66, 125] on link "Subtasks" at bounding box center [62, 122] width 61 height 32
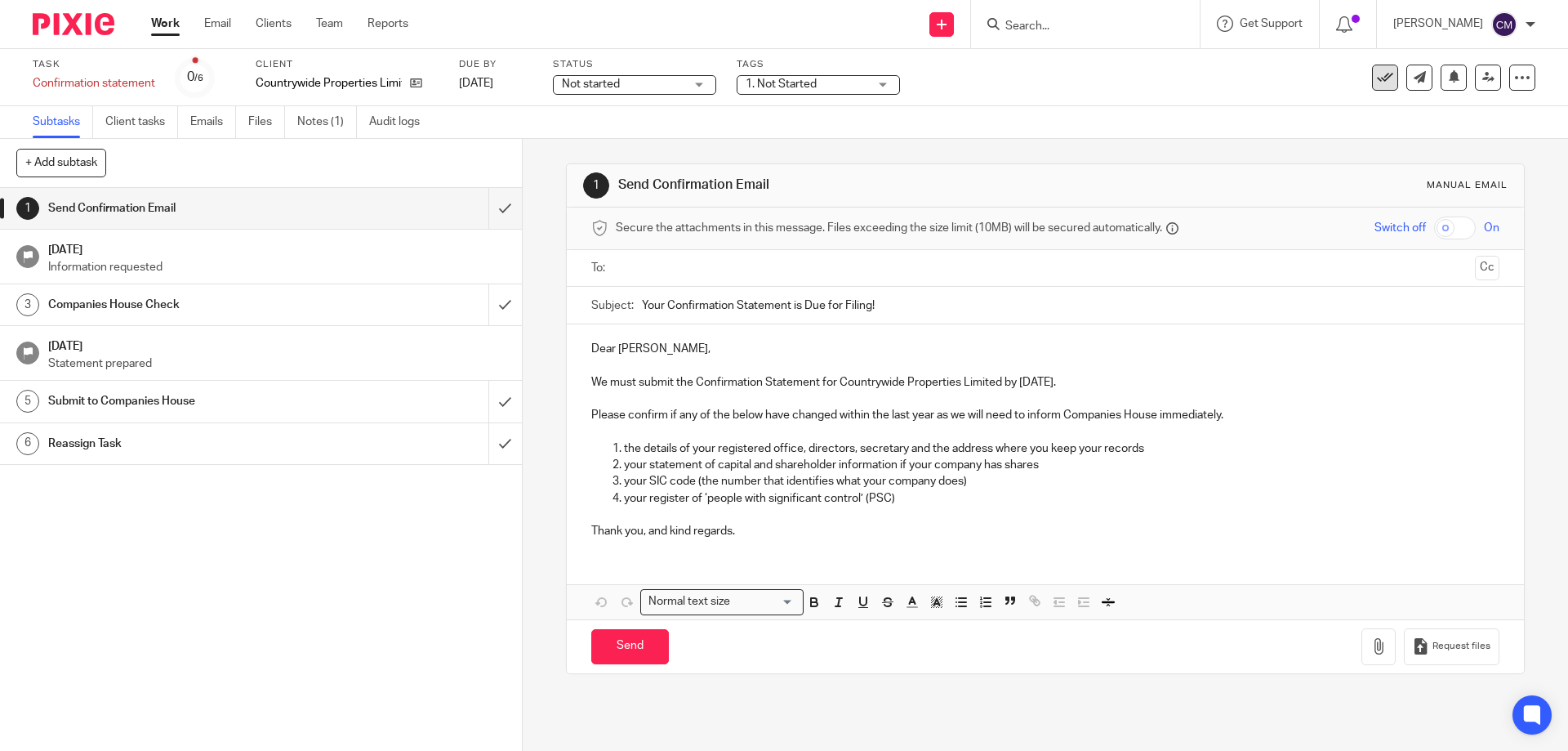
click at [1376, 78] on icon at bounding box center [1385, 78] width 17 height 17
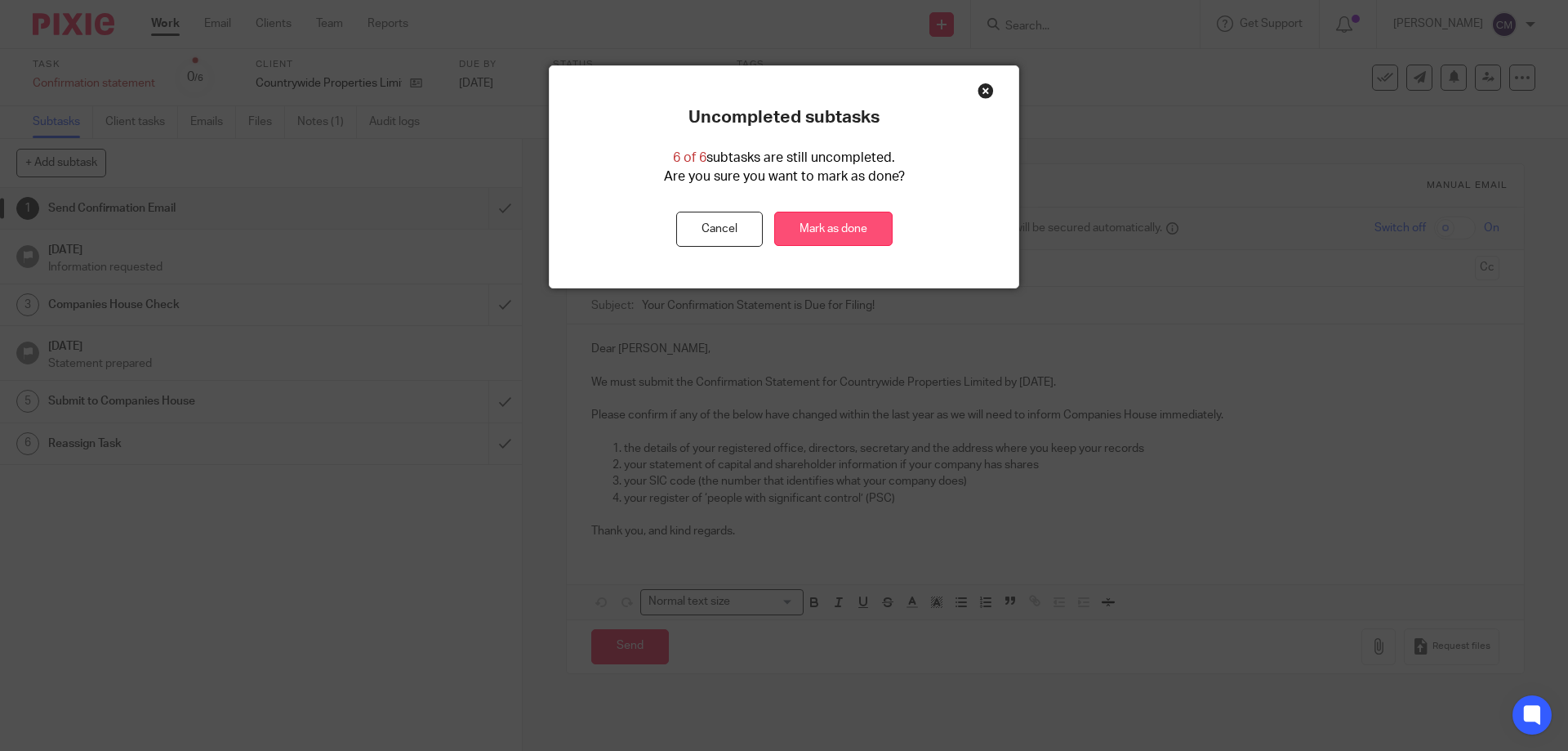
click at [816, 224] on link "Mark as done" at bounding box center [833, 229] width 119 height 35
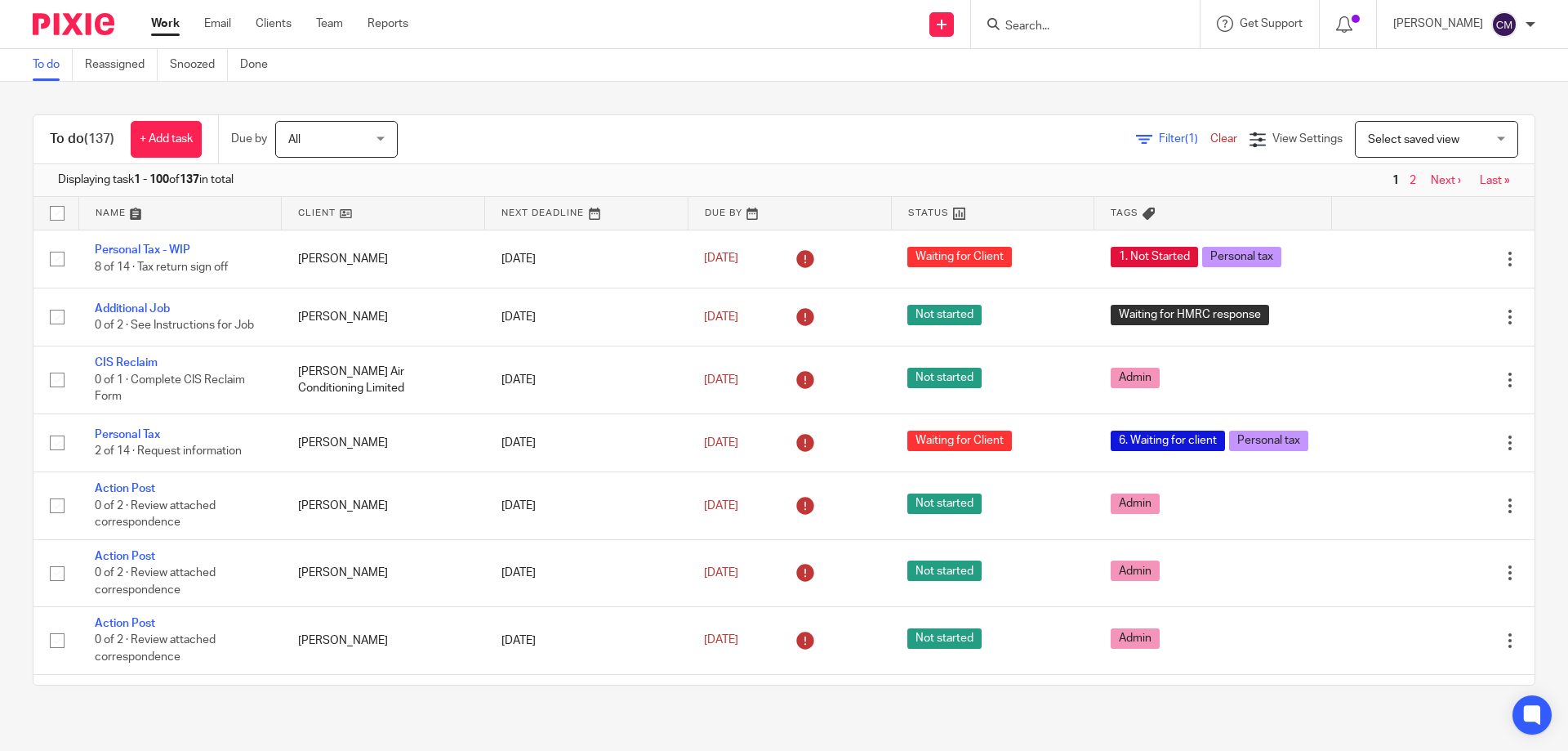
click at [1091, 31] on input "Search" at bounding box center [1077, 27] width 147 height 15
type input "rahat"
click at [1097, 51] on div "Rahat Jamal Rahat Jamal < rahat 45@hotmail.co.uk >" at bounding box center [1161, 70] width 348 height 64
click at [1096, 56] on link at bounding box center [1161, 70] width 323 height 37
